Goal: Transaction & Acquisition: Purchase product/service

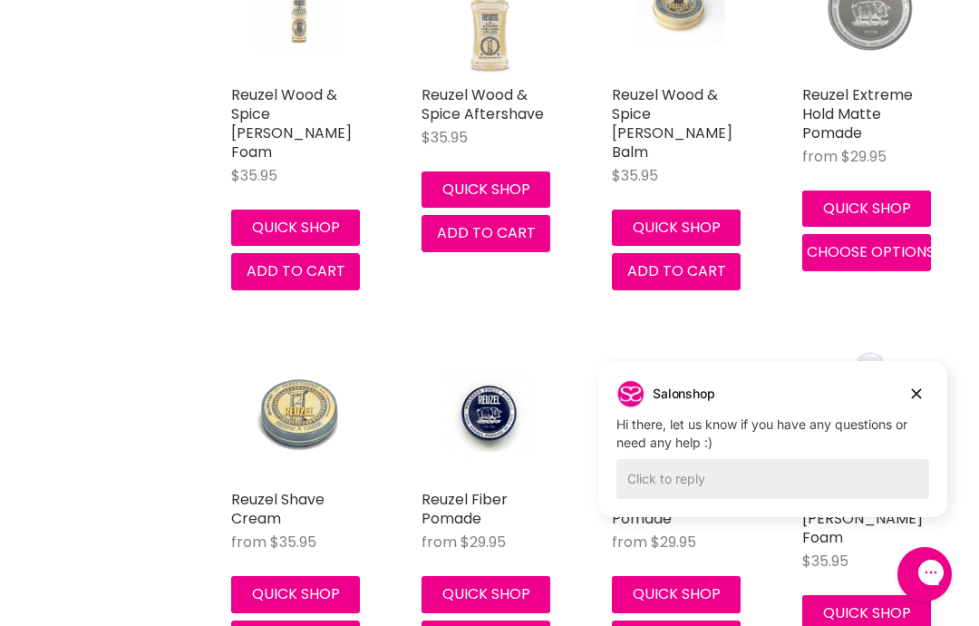
scroll to position [1877, 0]
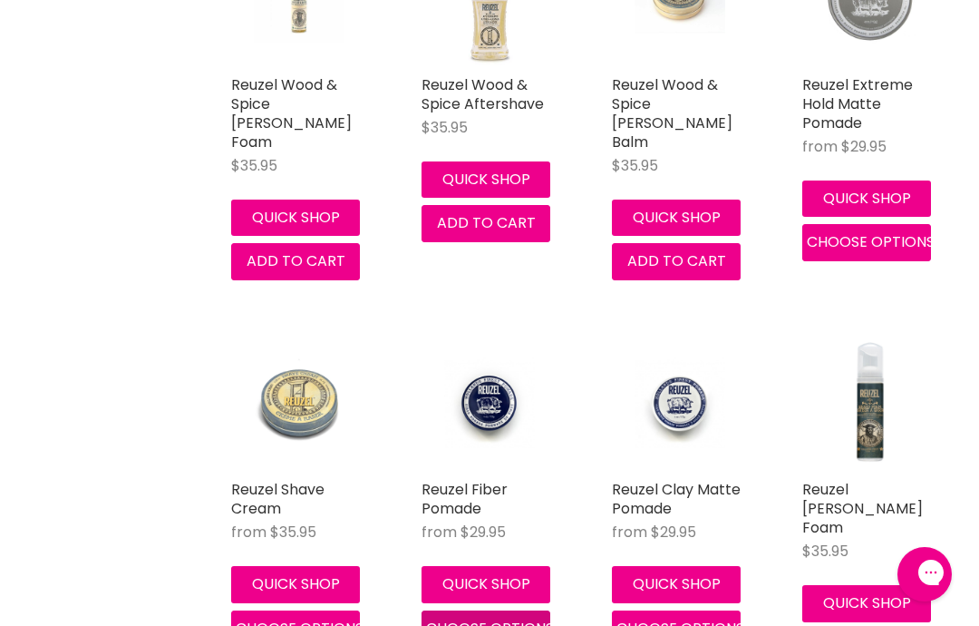
click at [518, 618] on span "Choose options" at bounding box center [490, 628] width 128 height 21
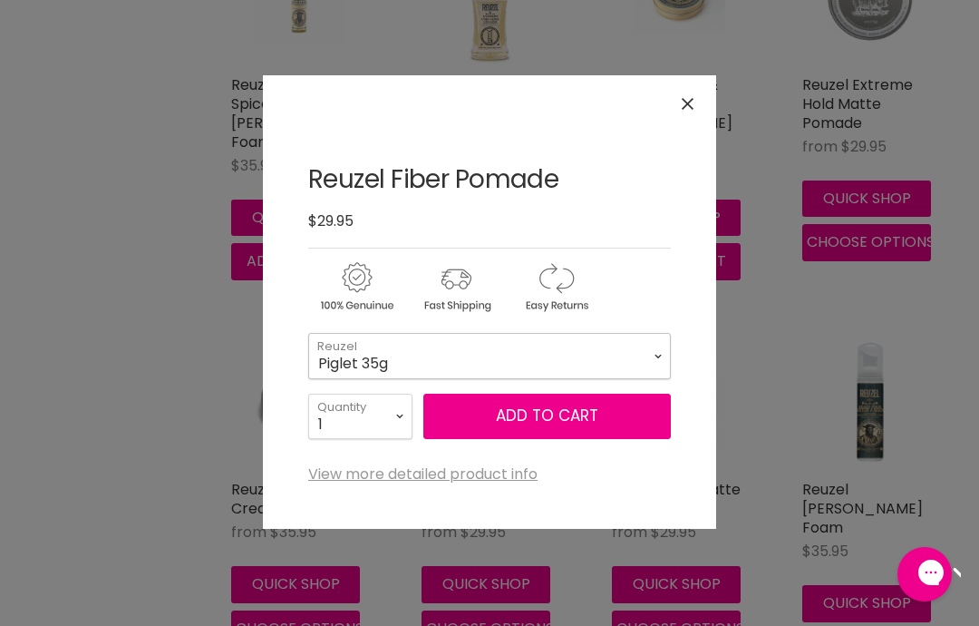
click at [597, 359] on select "Piglet 35g Pig 113g Hog 340g" at bounding box center [489, 355] width 363 height 45
select select "Hog 340g"
click at [485, 472] on link "View more detailed product info" at bounding box center [422, 474] width 229 height 16
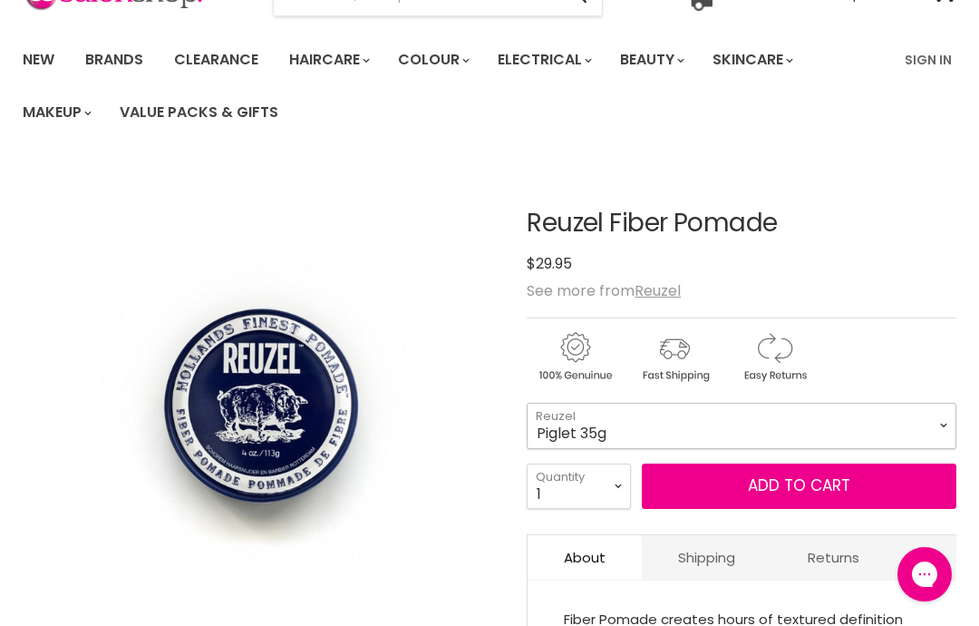
click at [752, 426] on select "Piglet 35g Pig 113g Hog 340g" at bounding box center [742, 425] width 430 height 45
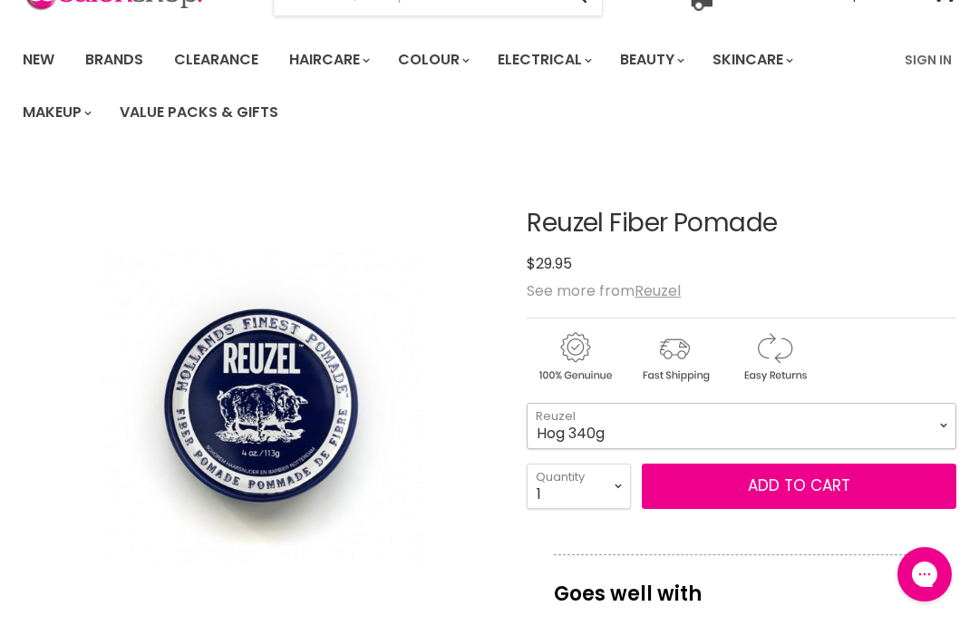
select select "Hog 340g"
